Goal: Task Accomplishment & Management: Manage account settings

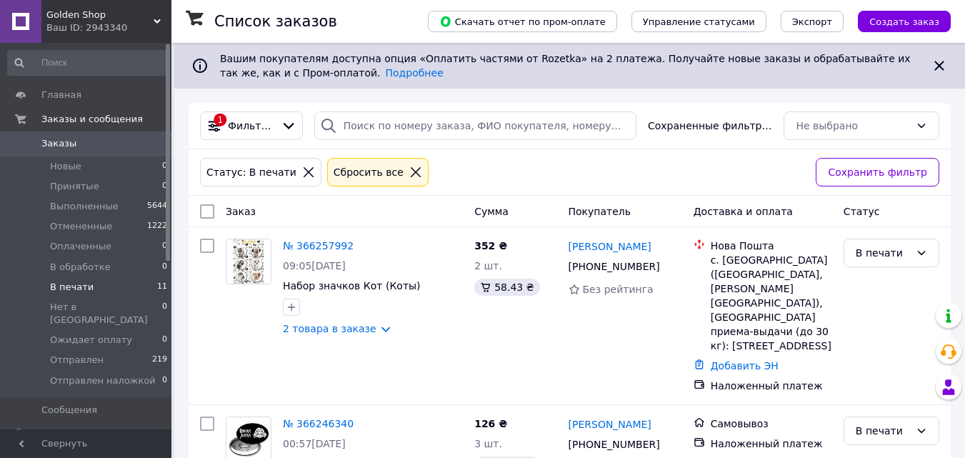
click at [72, 284] on span "В печати" at bounding box center [72, 287] width 44 height 13
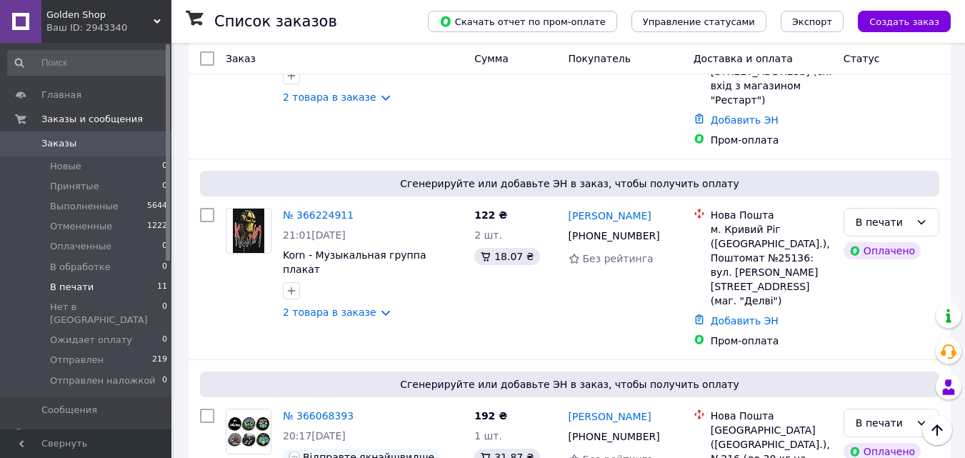
scroll to position [453, 0]
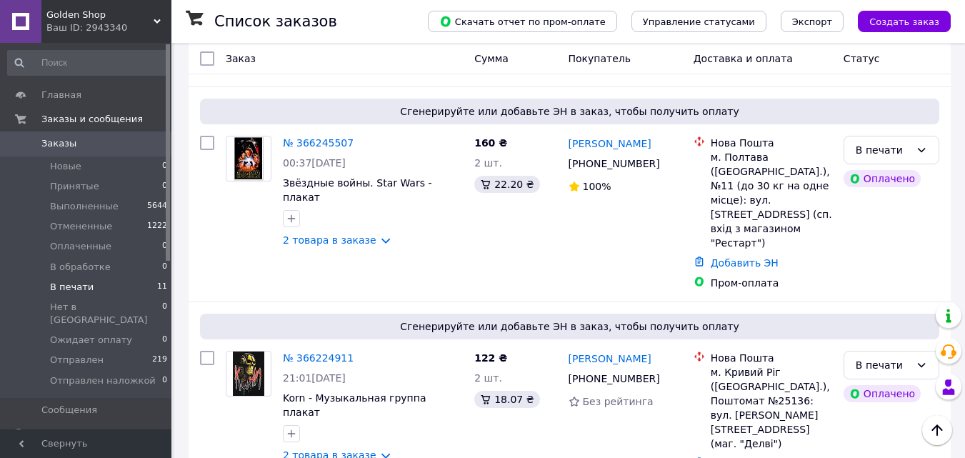
click at [86, 141] on span "Заказы" at bounding box center [86, 143] width 91 height 13
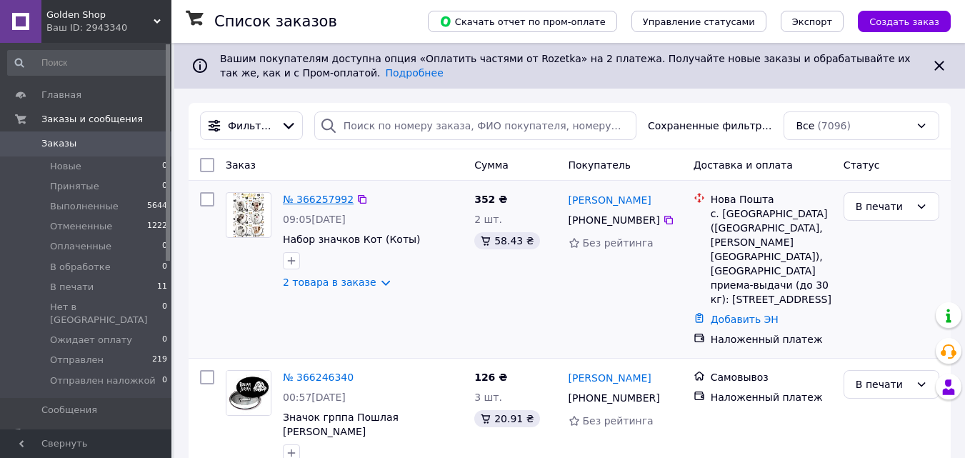
click at [299, 196] on link "№ 366257992" at bounding box center [318, 199] width 71 height 11
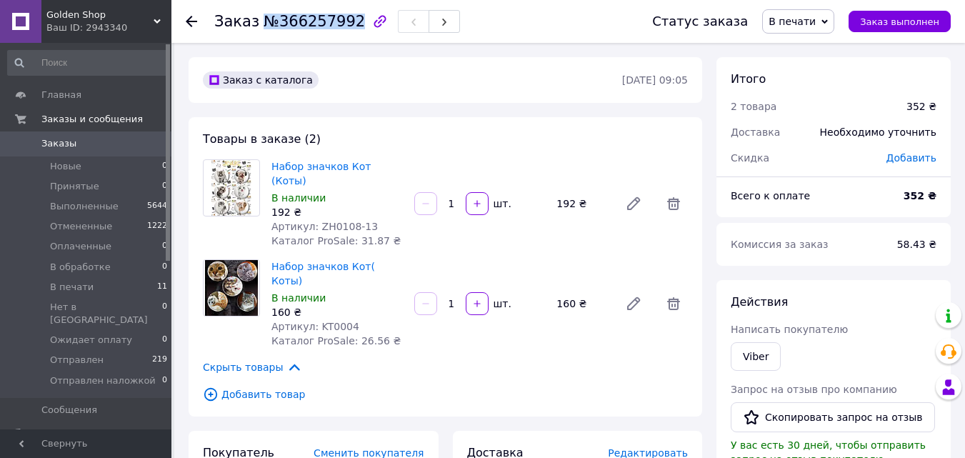
drag, startPoint x: 344, startPoint y: 20, endPoint x: 263, endPoint y: 25, distance: 81.6
click at [264, 25] on span "№366257992" at bounding box center [314, 21] width 101 height 17
copy span "№366257992"
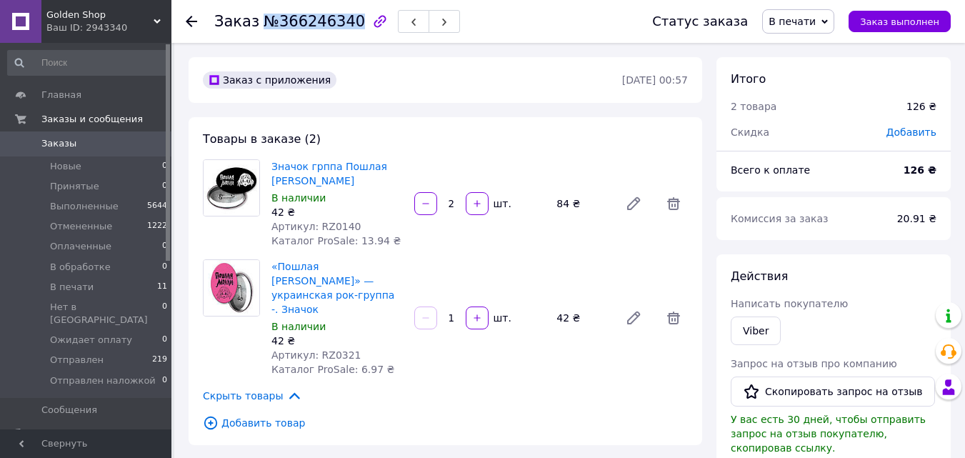
drag, startPoint x: 344, startPoint y: 25, endPoint x: 261, endPoint y: 24, distance: 83.6
click at [264, 24] on span "№366246340" at bounding box center [314, 21] width 101 height 17
copy span "№366246340"
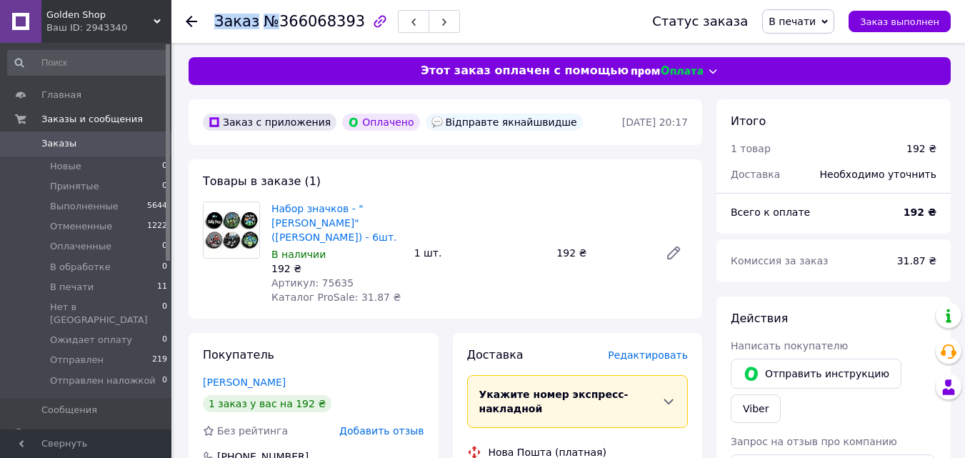
drag, startPoint x: 346, startPoint y: 23, endPoint x: 267, endPoint y: 23, distance: 79.3
click at [267, 23] on div "Заказ №366068393" at bounding box center [337, 21] width 246 height 24
drag, startPoint x: 269, startPoint y: 23, endPoint x: 297, endPoint y: 23, distance: 27.9
click at [270, 23] on span "№366068393" at bounding box center [314, 21] width 101 height 17
click at [309, 23] on span "№366068393" at bounding box center [314, 21] width 101 height 17
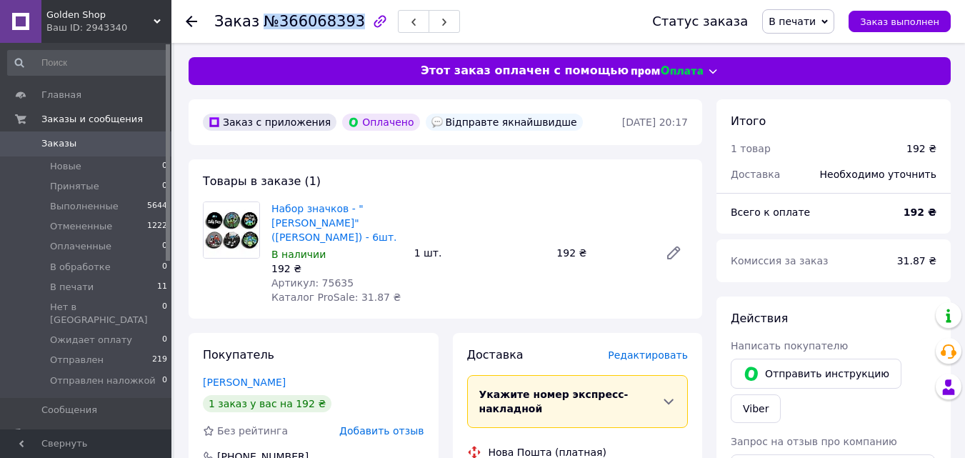
drag, startPoint x: 343, startPoint y: 26, endPoint x: 261, endPoint y: 24, distance: 81.5
click at [264, 24] on span "№366068393" at bounding box center [314, 21] width 101 height 17
copy span "№366068393"
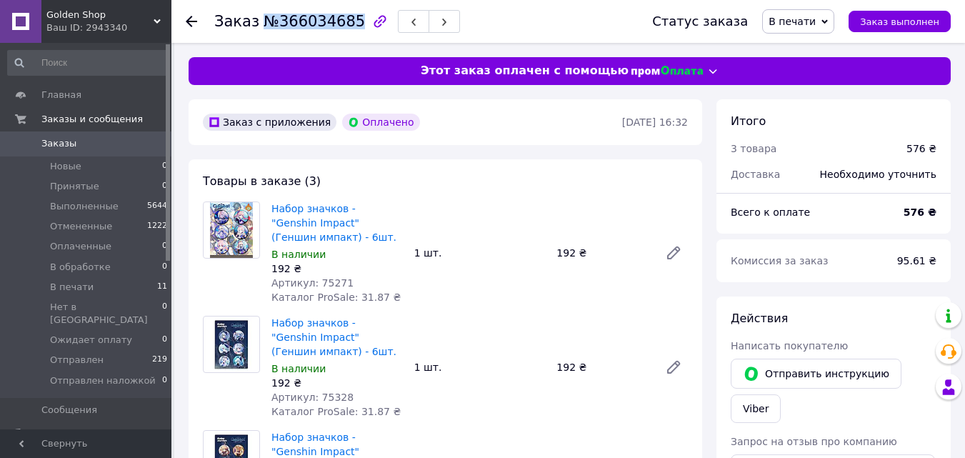
drag, startPoint x: 344, startPoint y: 22, endPoint x: 259, endPoint y: 26, distance: 85.8
click at [264, 26] on span "№366034685" at bounding box center [314, 21] width 101 height 17
copy span "№366034685"
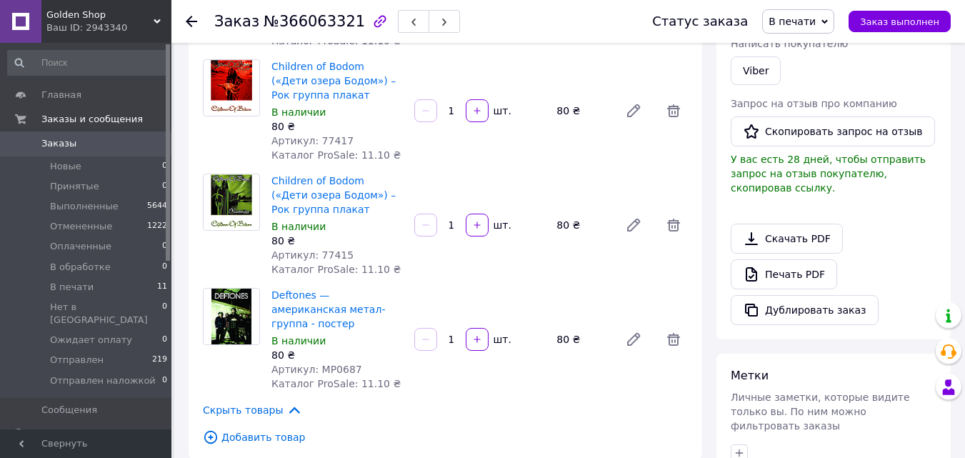
scroll to position [572, 0]
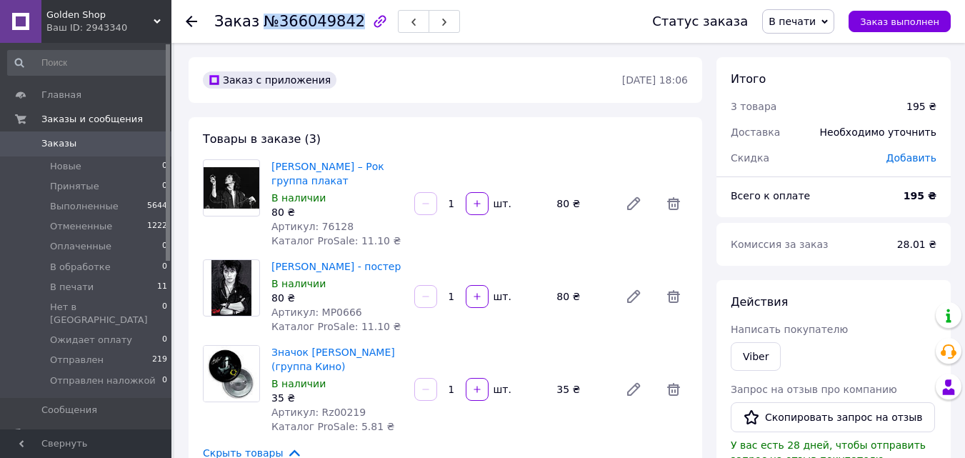
drag, startPoint x: 345, startPoint y: 24, endPoint x: 259, endPoint y: 24, distance: 85.7
click at [264, 24] on span "№366049842" at bounding box center [314, 21] width 101 height 17
copy span "№366049842"
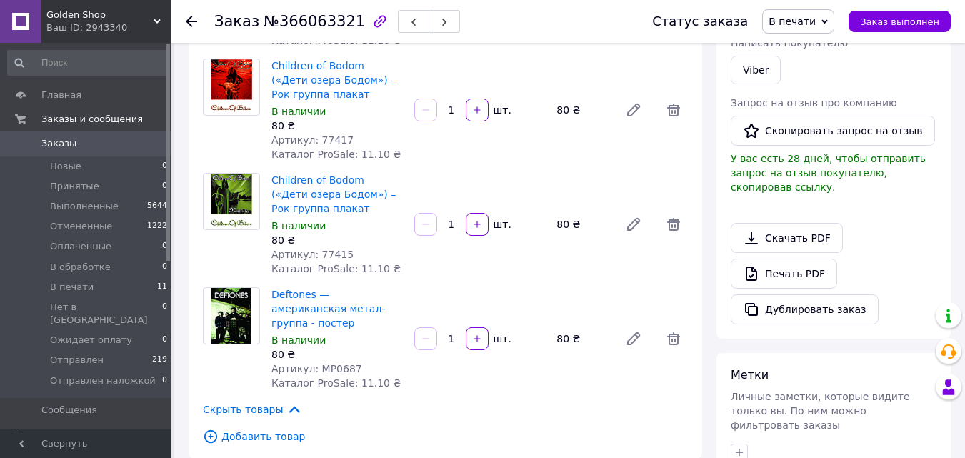
scroll to position [286, 0]
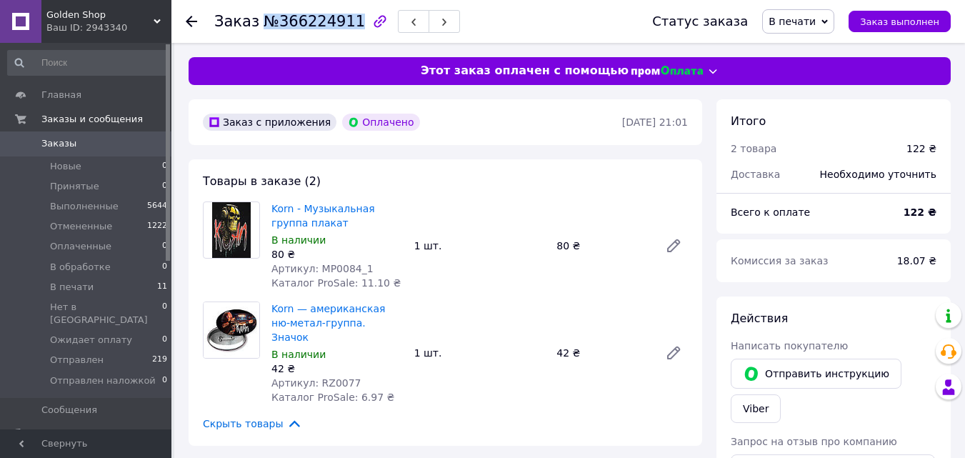
drag, startPoint x: 344, startPoint y: 28, endPoint x: 259, endPoint y: 23, distance: 85.2
click at [264, 23] on span "№366224911" at bounding box center [314, 21] width 101 height 17
